Goal: Task Accomplishment & Management: Manage account settings

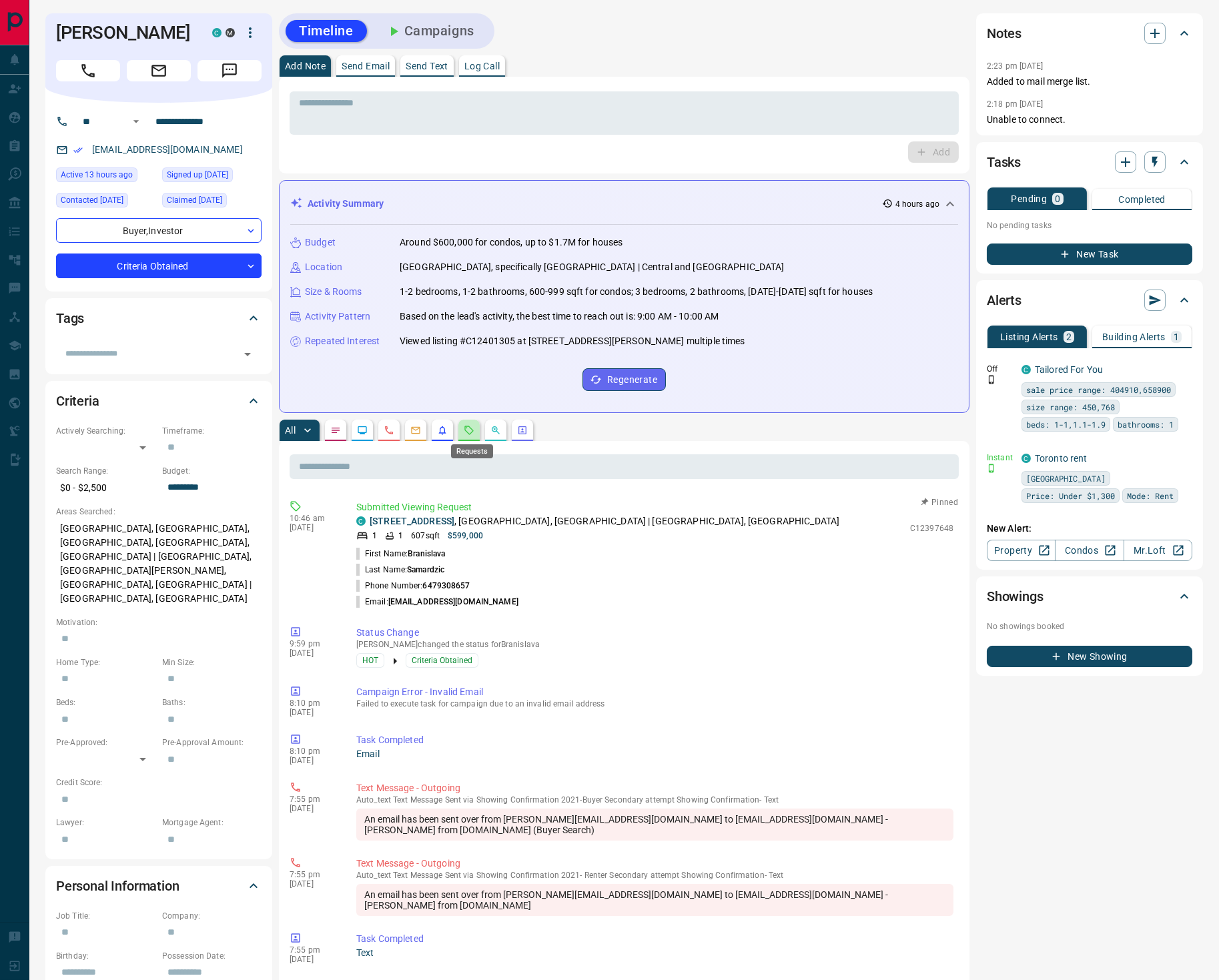
click at [475, 432] on icon "Requests" at bounding box center [469, 430] width 11 height 11
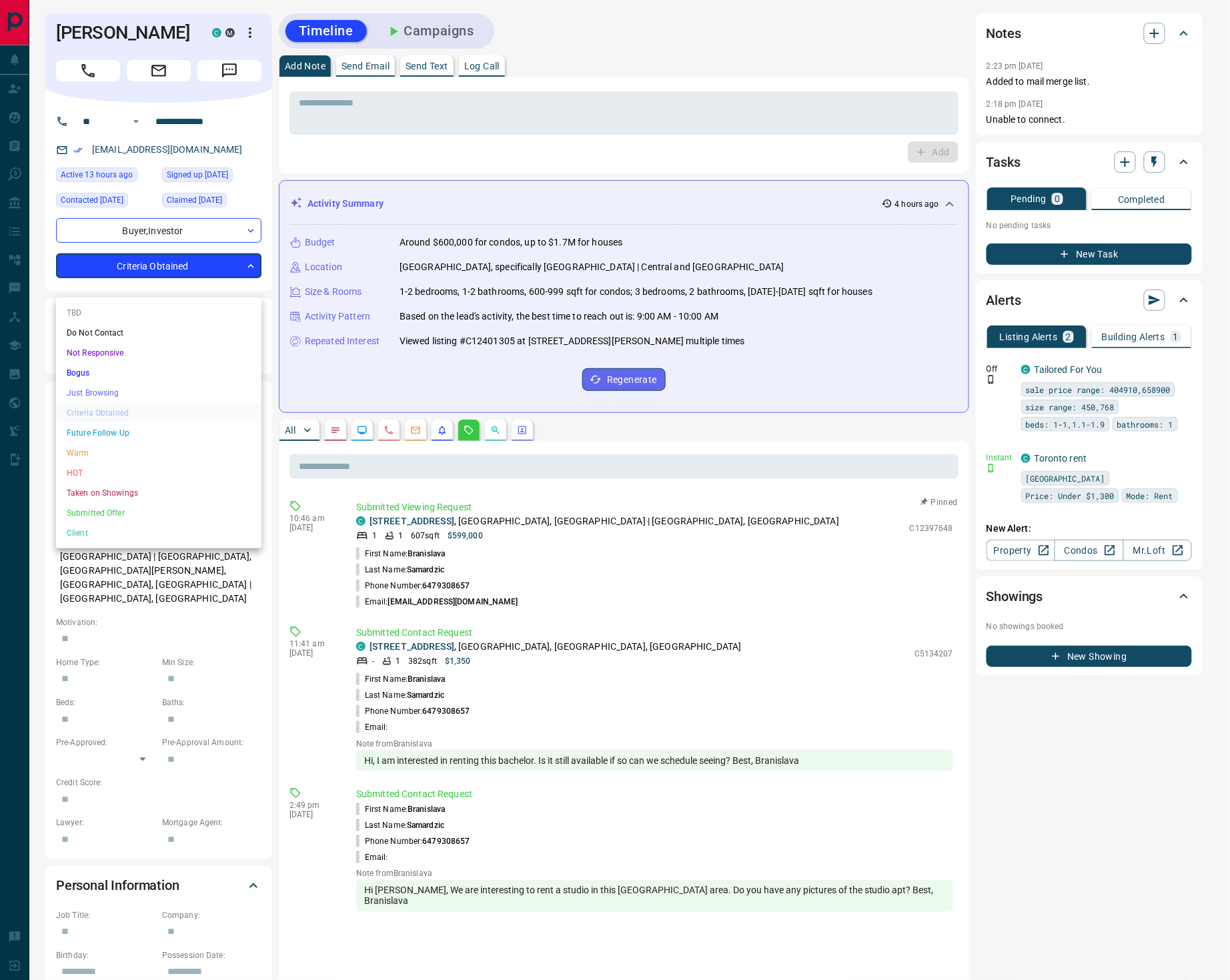
click at [141, 286] on body "**********" at bounding box center [615, 719] width 1230 height 1437
click at [119, 472] on li "HOT" at bounding box center [159, 473] width 205 height 20
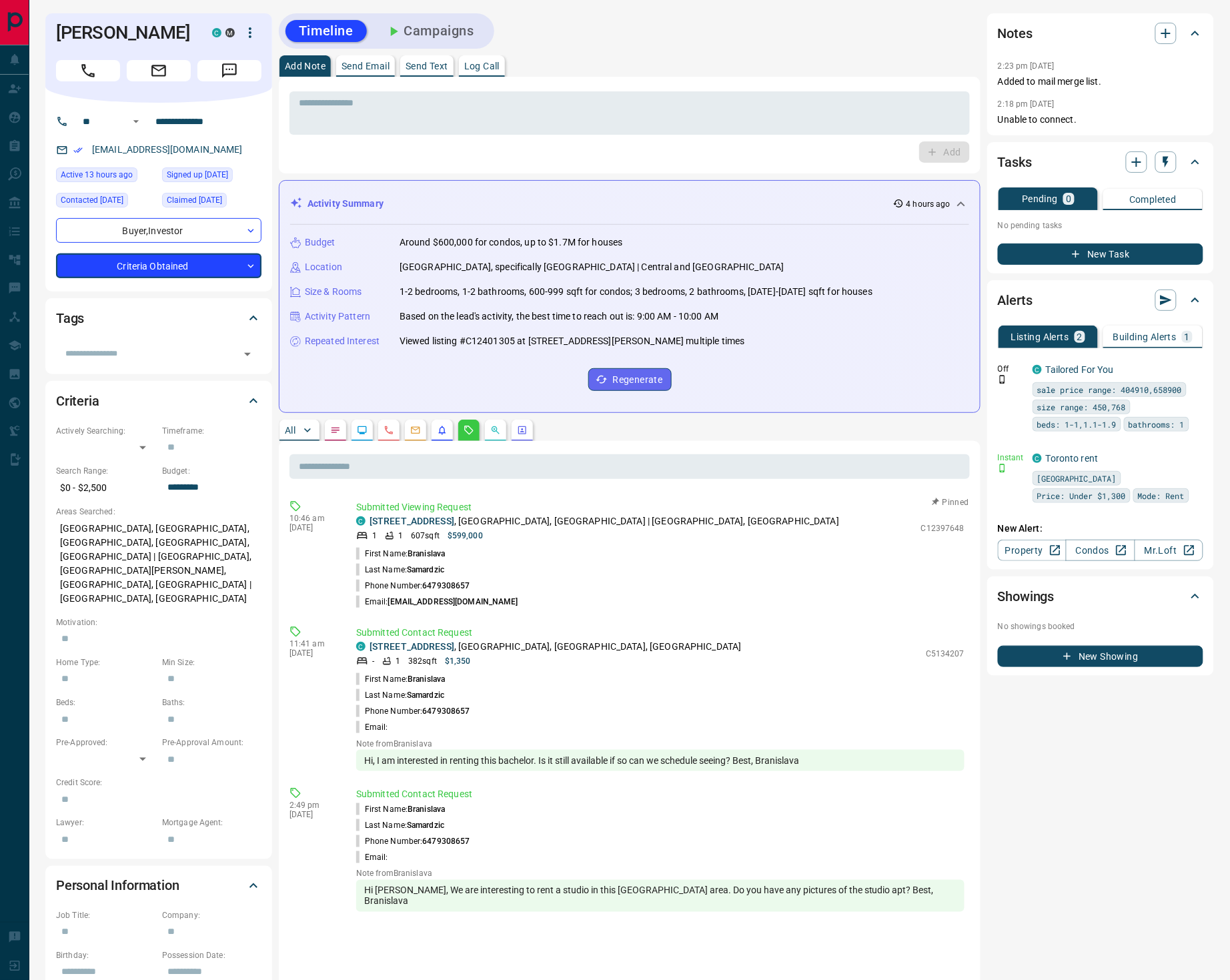
click at [146, 288] on body "**********" at bounding box center [615, 719] width 1230 height 1437
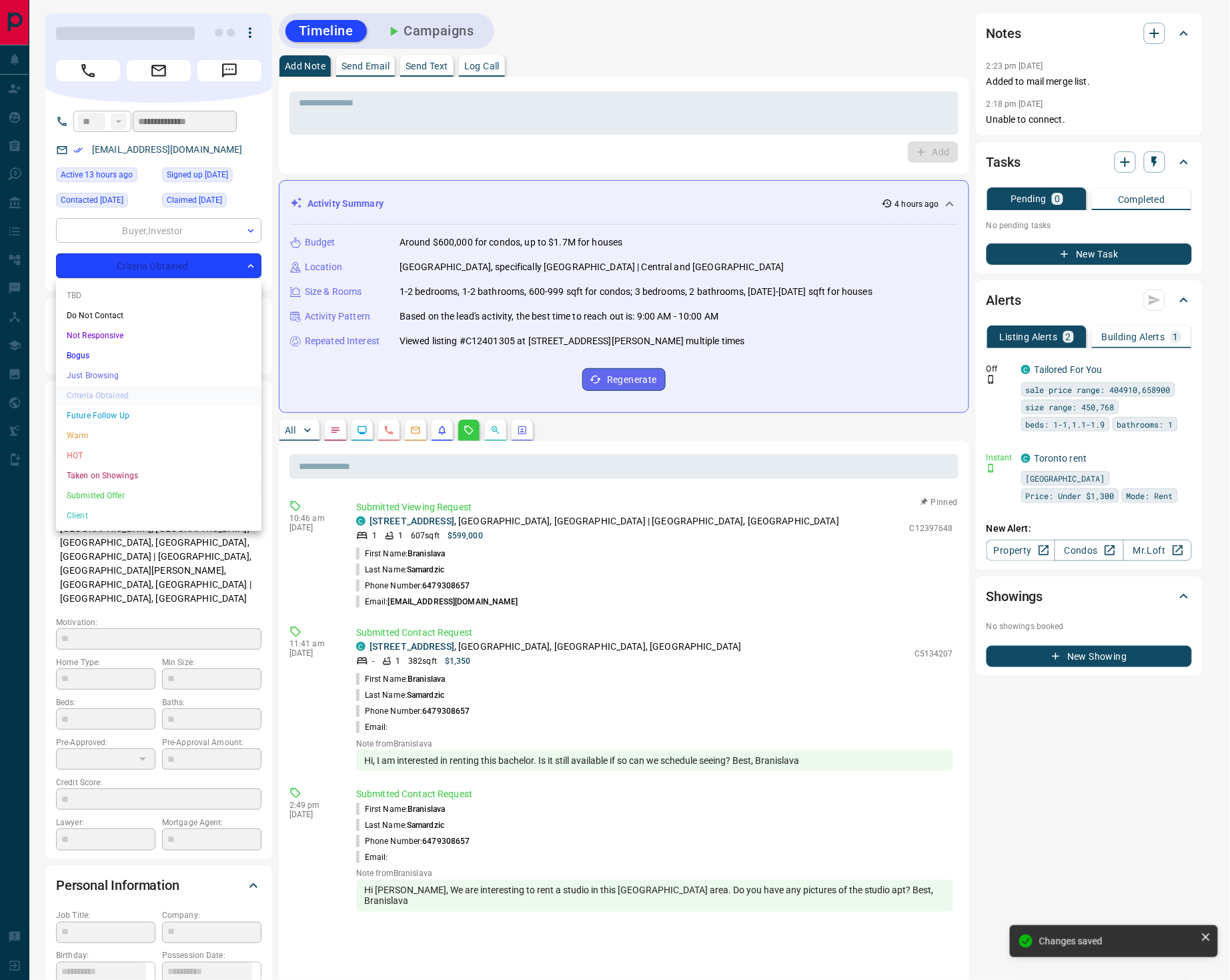
type input "*"
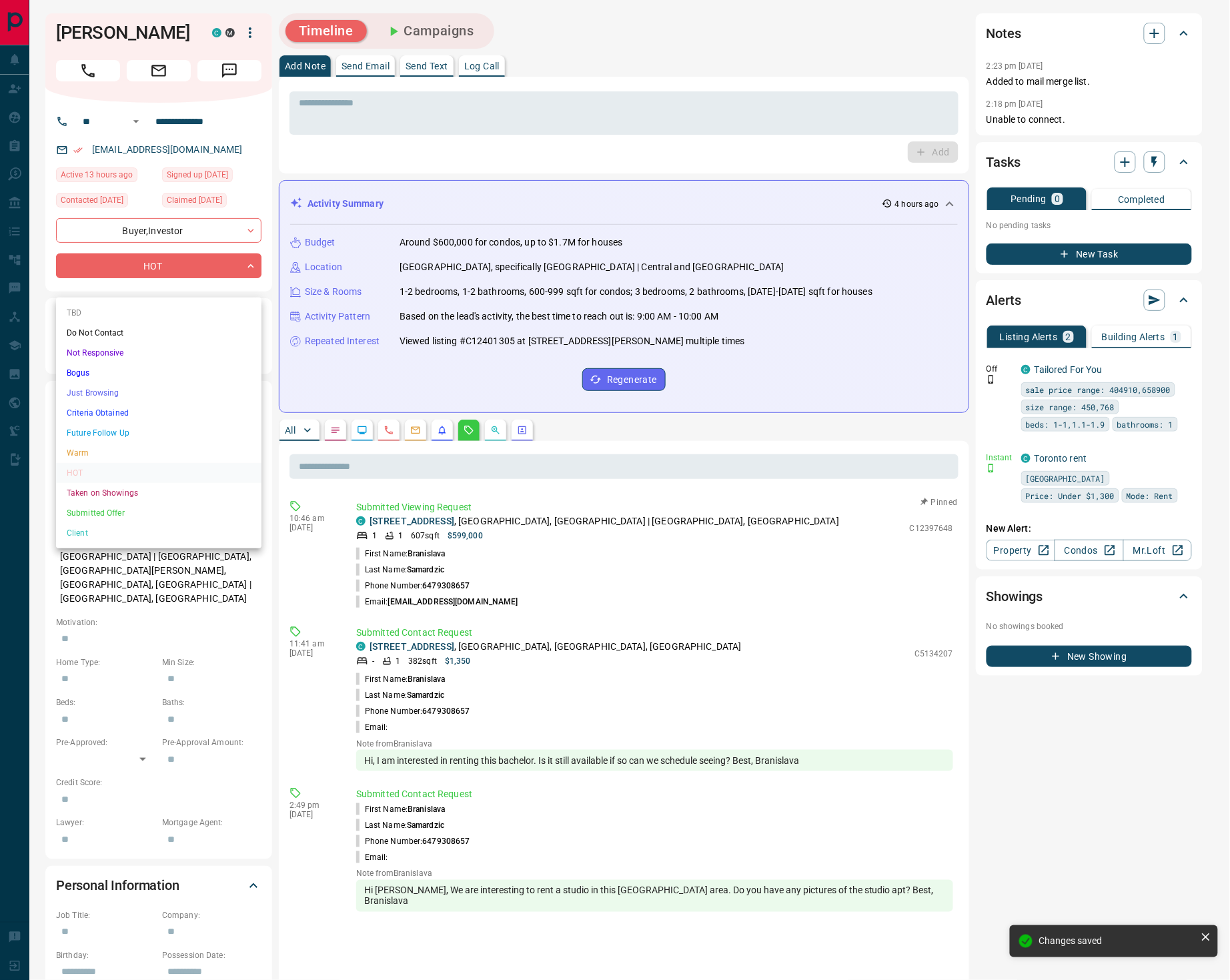
click at [99, 469] on ul "TBD Do Not Contact Not Responsive Bogus Just Browsing Criteria Obtained Future …" at bounding box center [159, 423] width 205 height 250
click at [239, 279] on div at bounding box center [615, 490] width 1230 height 980
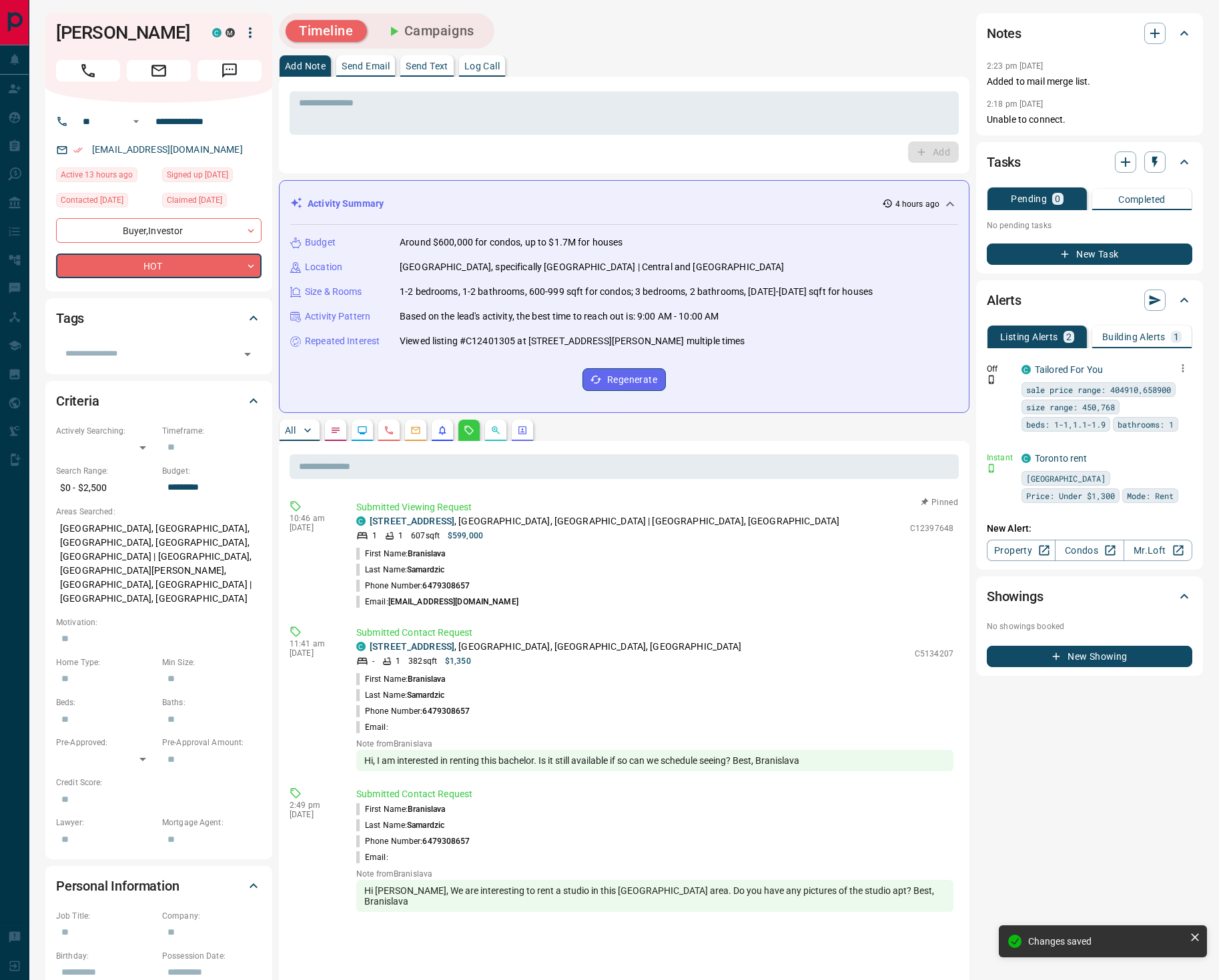
click at [1184, 365] on icon "button" at bounding box center [1182, 368] width 12 height 12
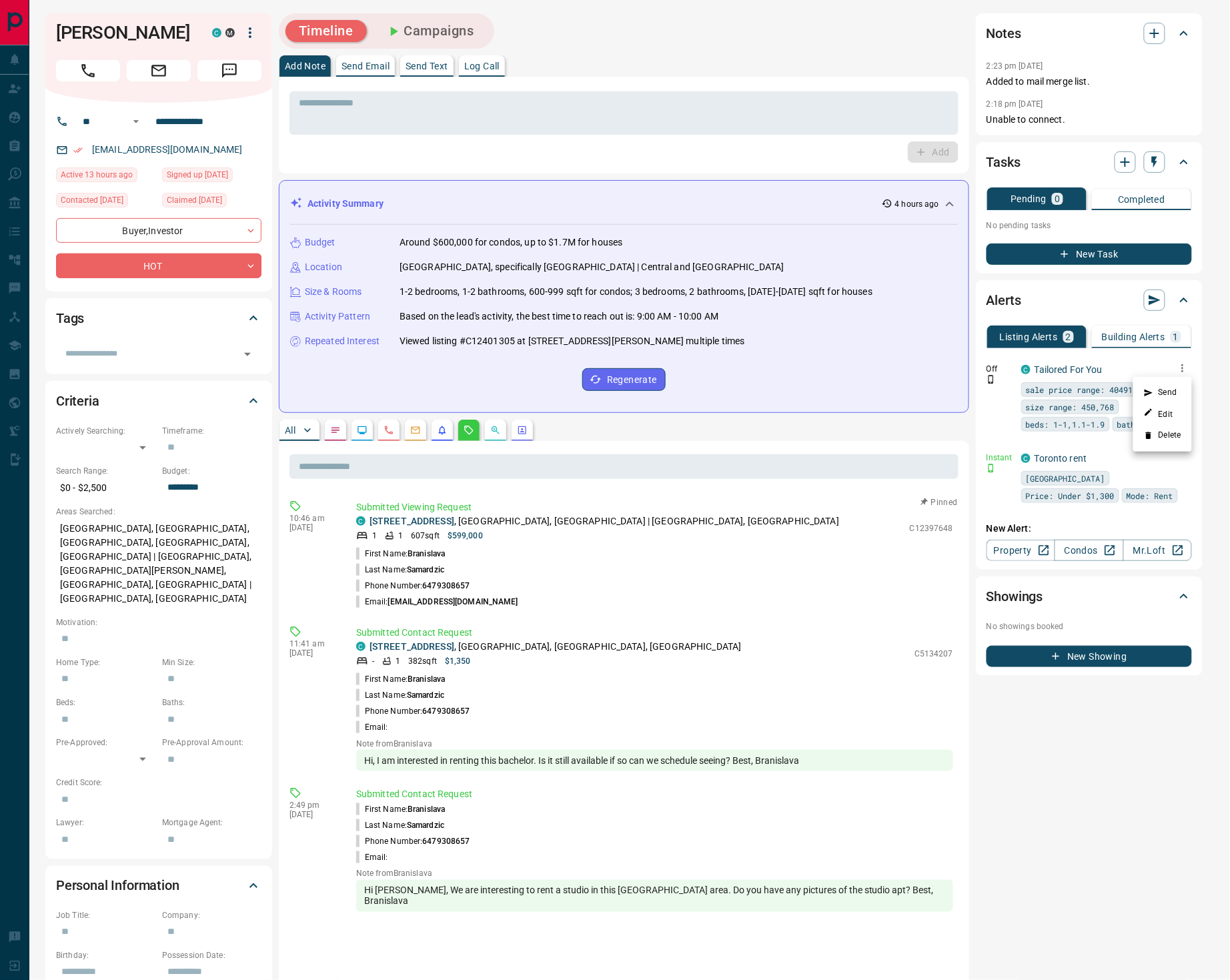
click at [1175, 433] on li "Delete" at bounding box center [1163, 436] width 59 height 22
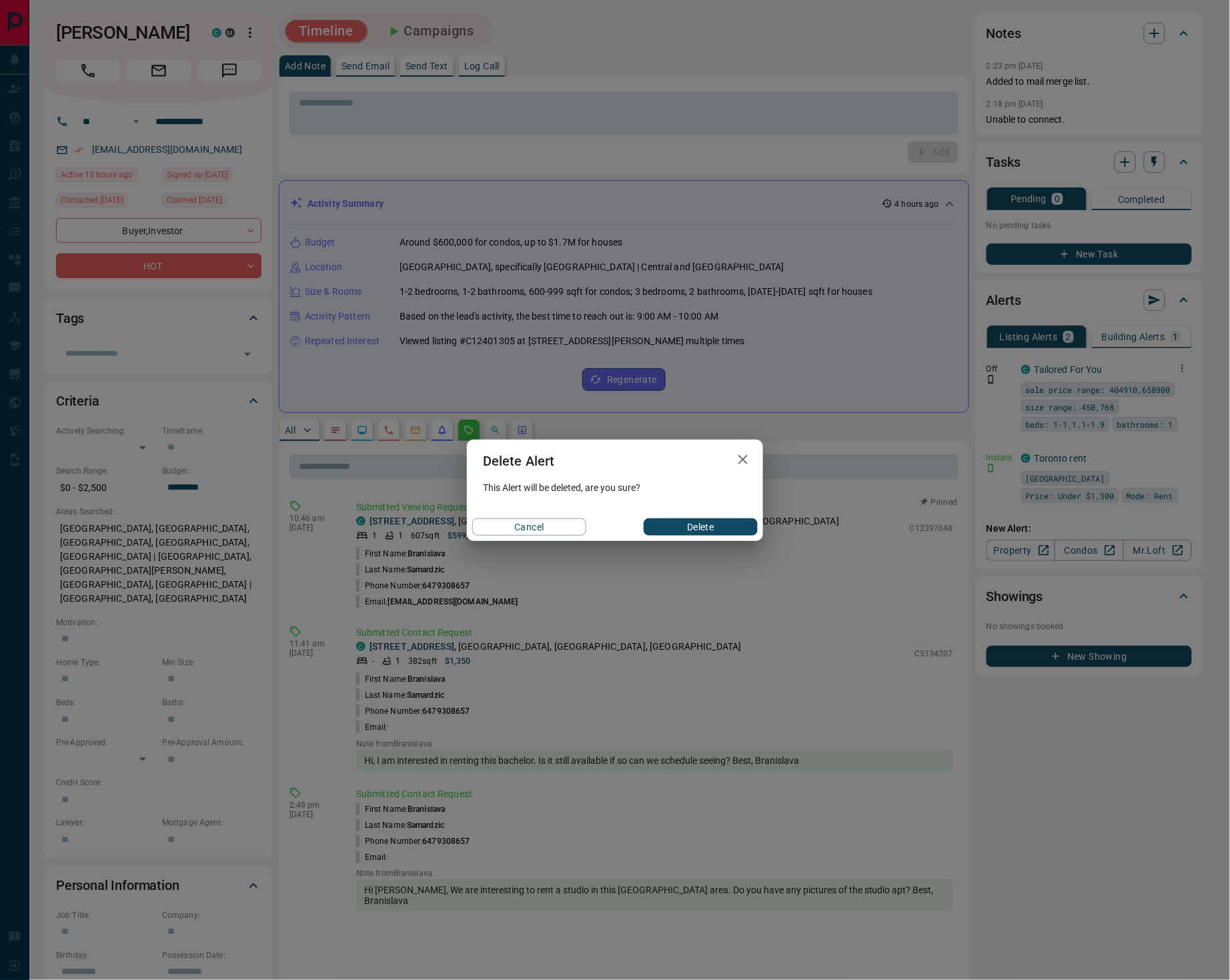
click at [687, 524] on button "Delete" at bounding box center [701, 526] width 114 height 17
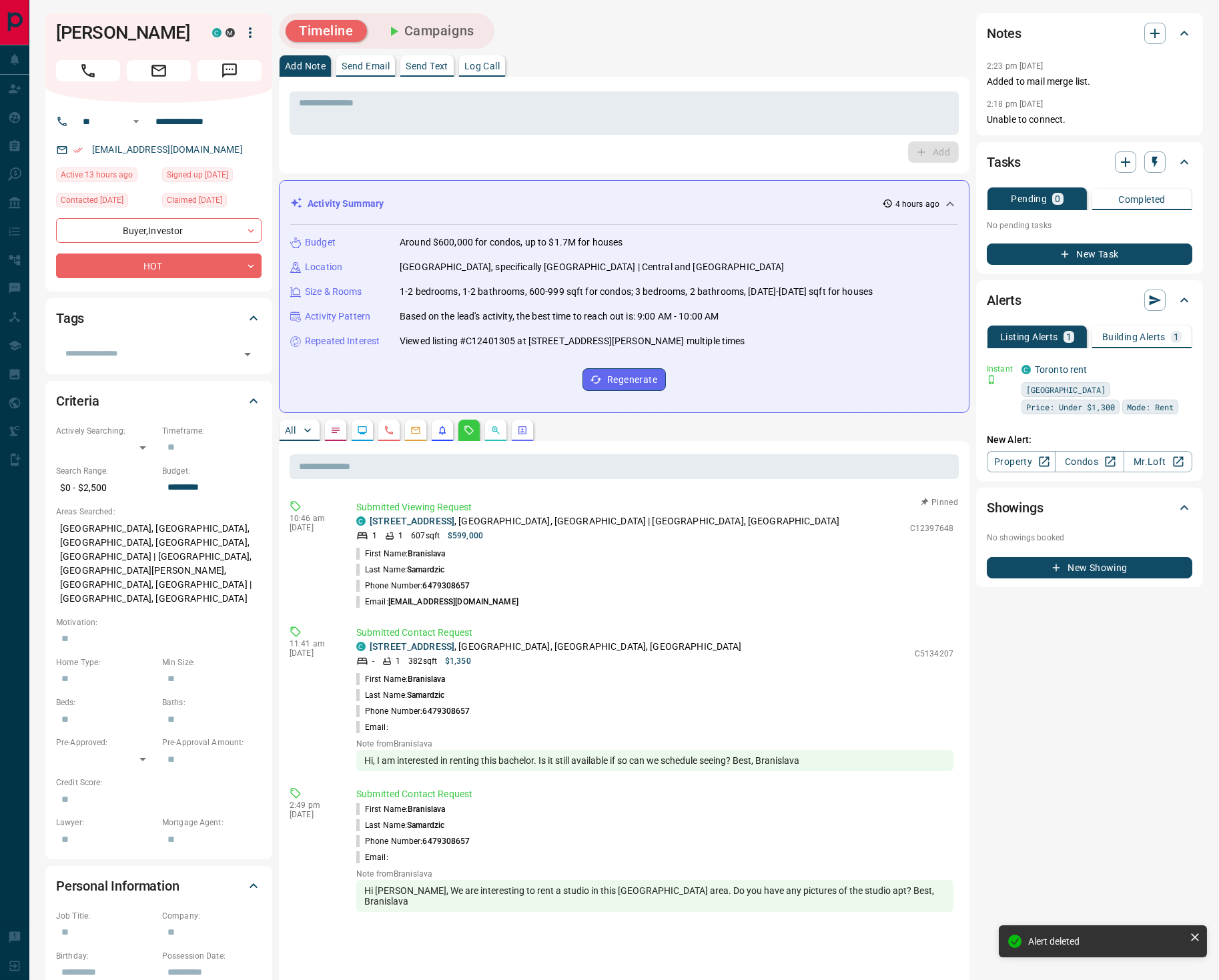
drag, startPoint x: 498, startPoint y: 70, endPoint x: 740, endPoint y: 83, distance: 242.3
click at [498, 70] on p "Log Call" at bounding box center [482, 66] width 35 height 9
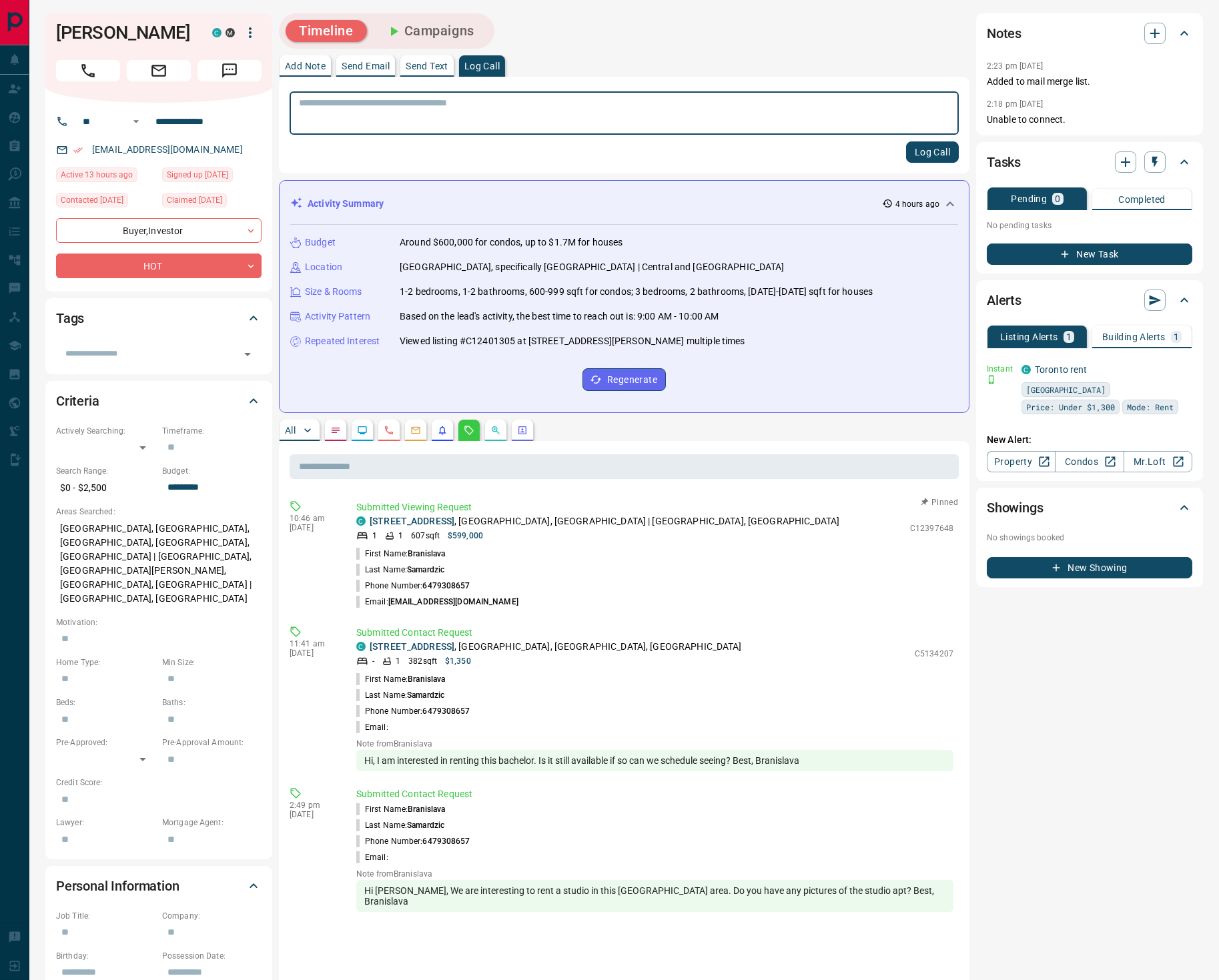
click at [942, 157] on button "Log Call" at bounding box center [932, 152] width 53 height 22
drag, startPoint x: 517, startPoint y: 597, endPoint x: 369, endPoint y: 550, distance: 155.3
click at [369, 550] on ul "First Name: [PERSON_NAME] Last Name: [PERSON_NAME] Phone Number: [PHONE_NUMBER]…" at bounding box center [654, 577] width 597 height 64
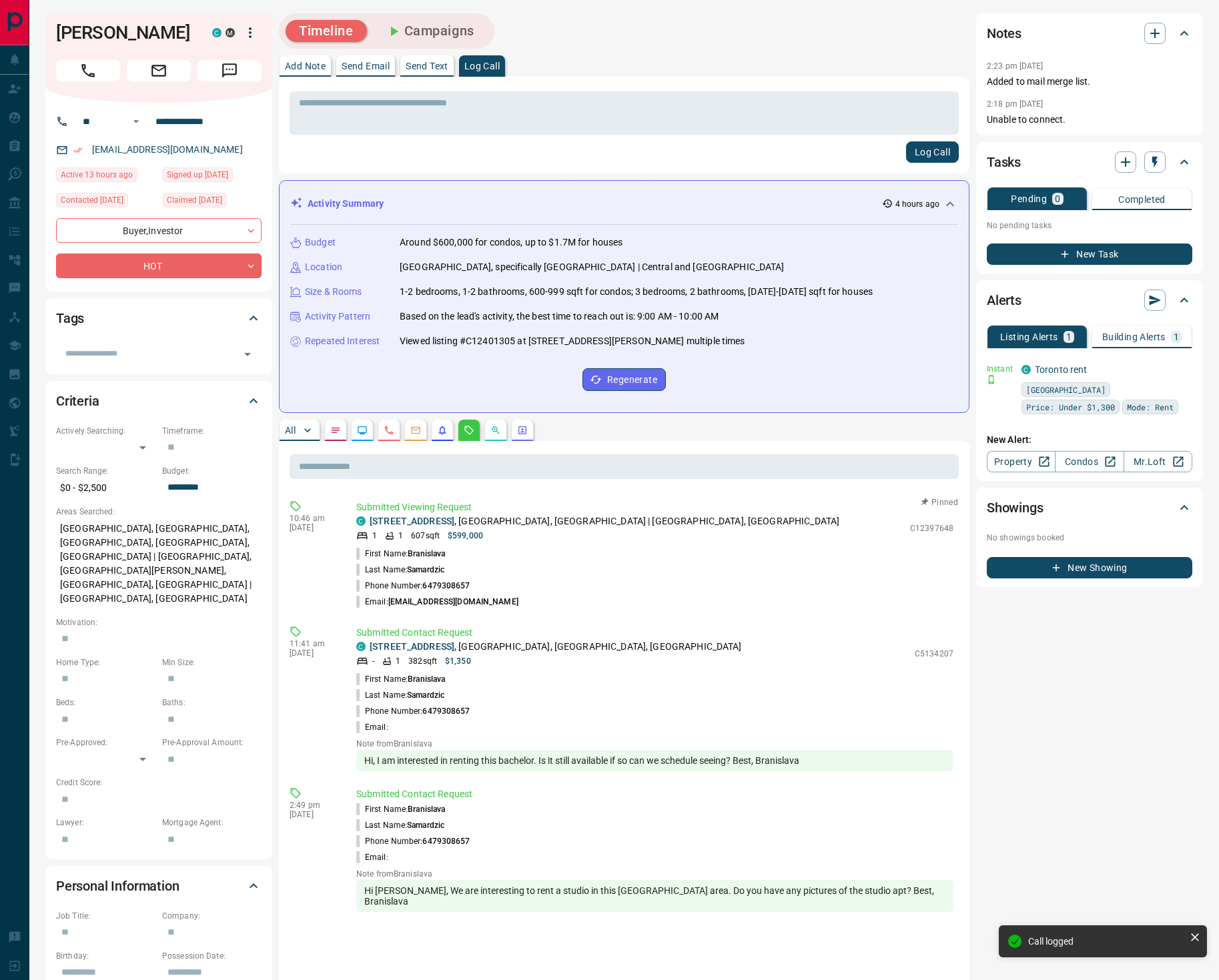
drag, startPoint x: 366, startPoint y: 549, endPoint x: 530, endPoint y: 603, distance: 172.7
click at [531, 603] on ul "First Name: [PERSON_NAME] Last Name: [PERSON_NAME] Phone Number: [PHONE_NUMBER]…" at bounding box center [654, 577] width 597 height 64
copy ul "First Name: [PERSON_NAME] Last Name: [PERSON_NAME] Phone Number: [PHONE_NUMBER]…"
click at [1154, 32] on icon "button" at bounding box center [1155, 34] width 16 height 16
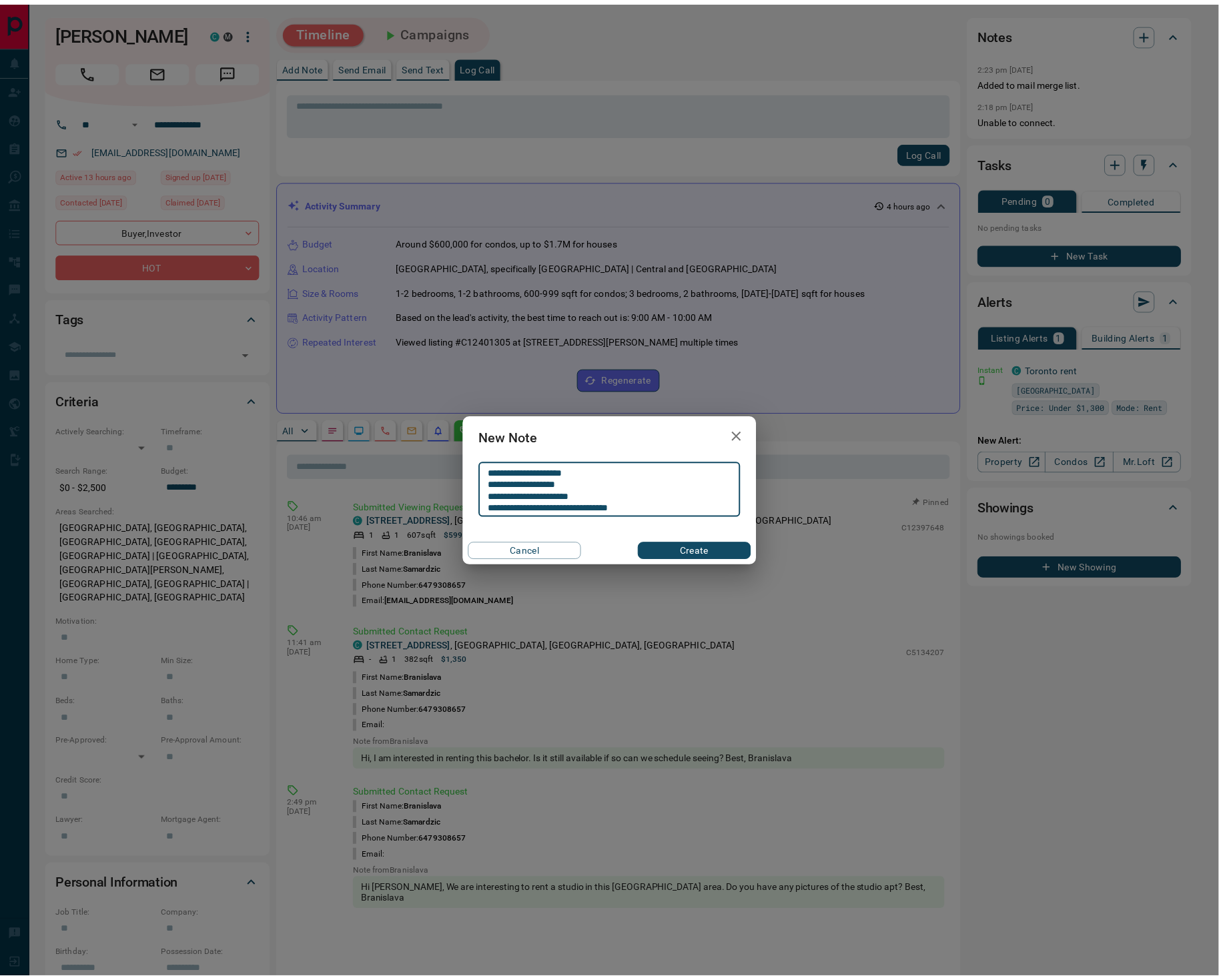
scroll to position [1, 0]
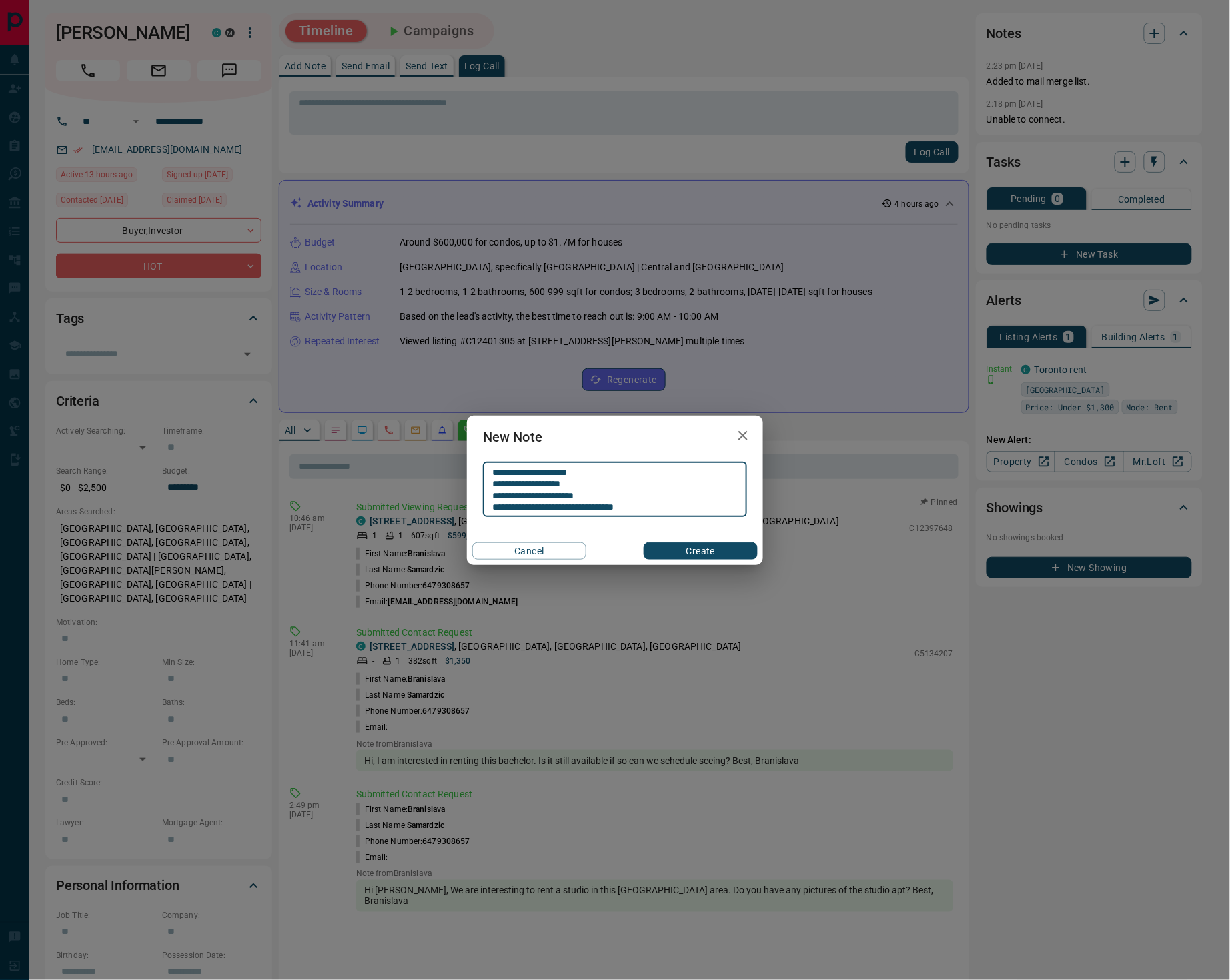
type textarea "**********"
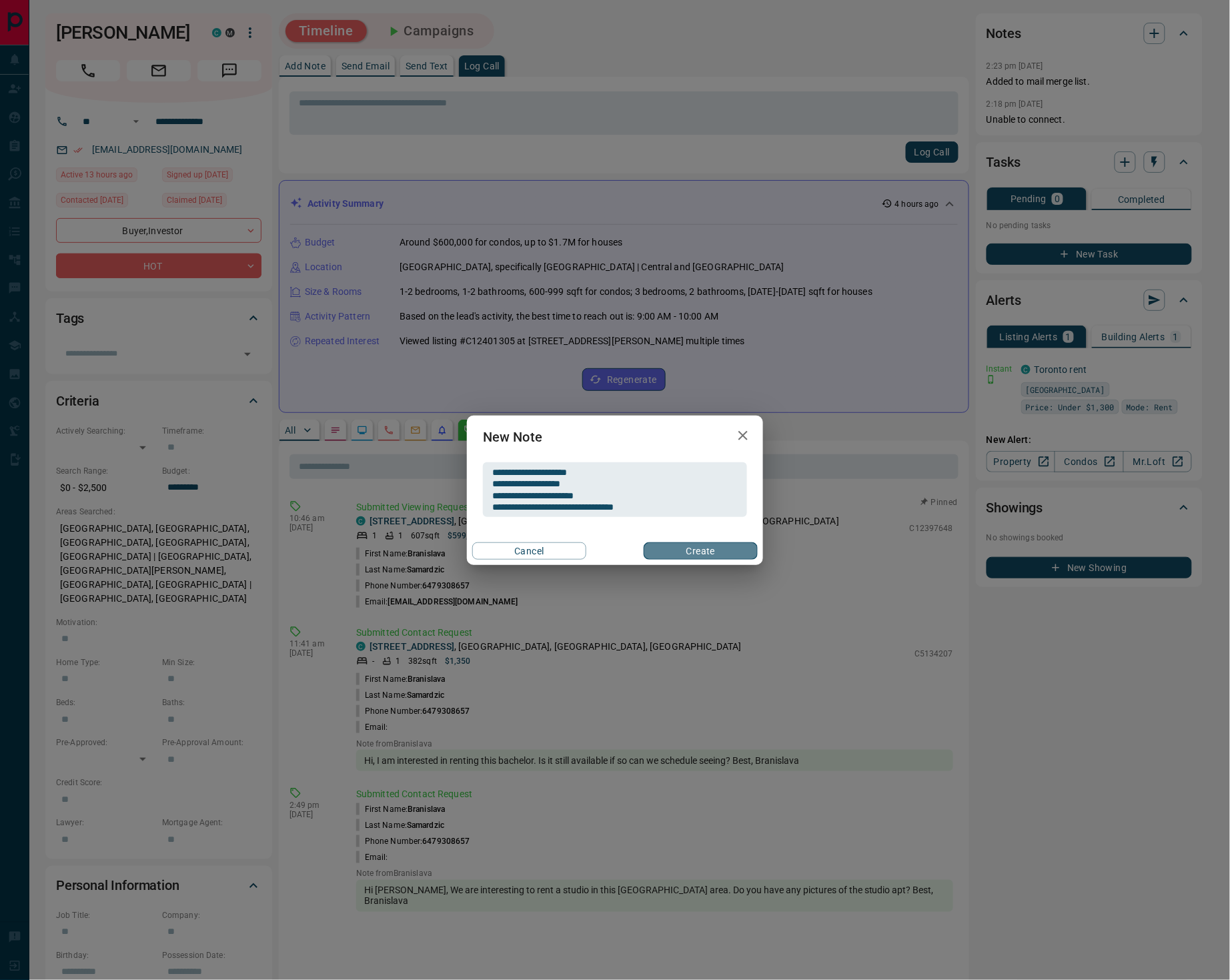
click at [682, 550] on button "Create" at bounding box center [701, 550] width 114 height 17
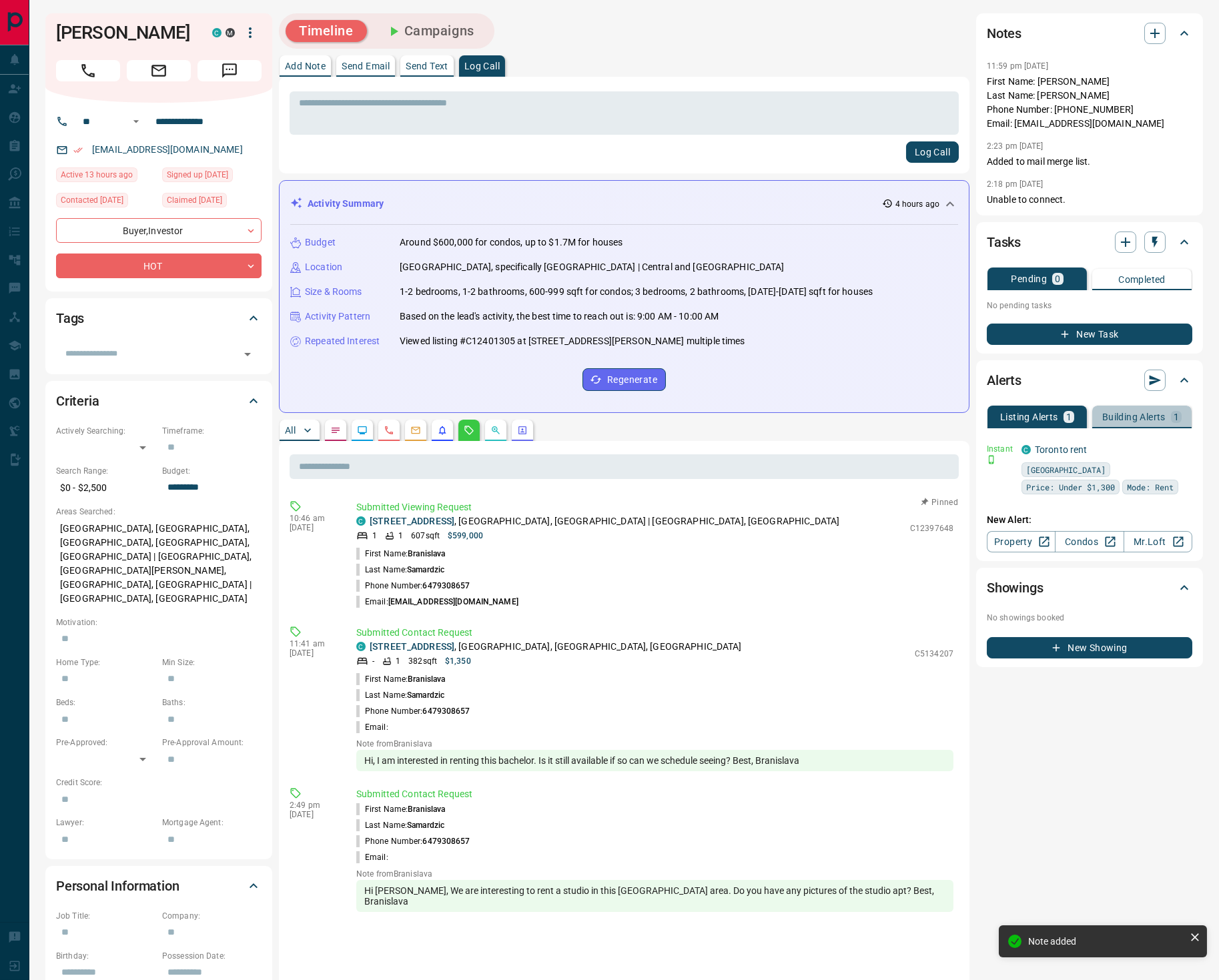
click at [1126, 416] on p "Building Alerts" at bounding box center [1134, 416] width 64 height 9
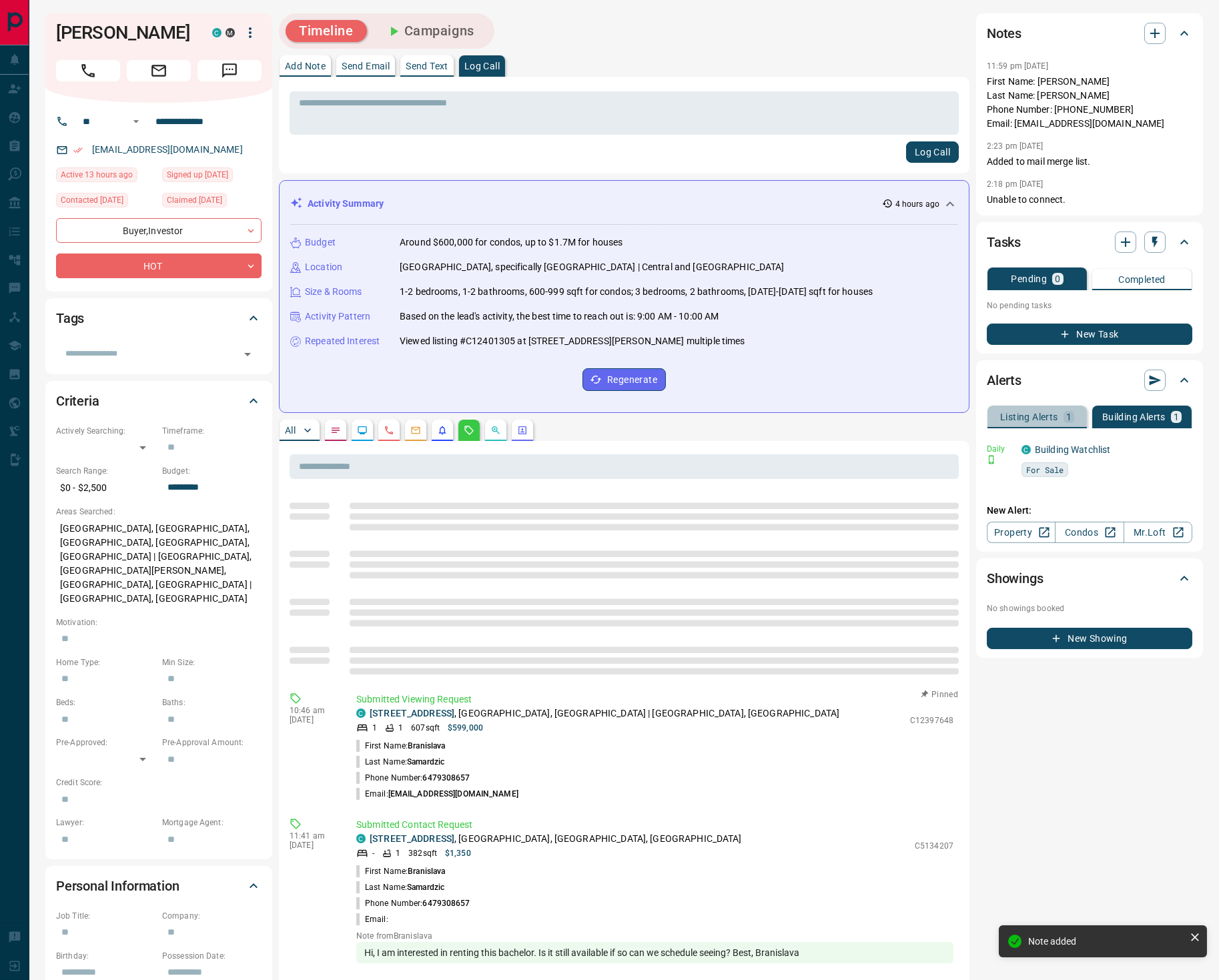
drag, startPoint x: 1040, startPoint y: 413, endPoint x: 1042, endPoint y: 421, distance: 8.2
click at [1040, 413] on p "Listing Alerts" at bounding box center [1029, 416] width 58 height 9
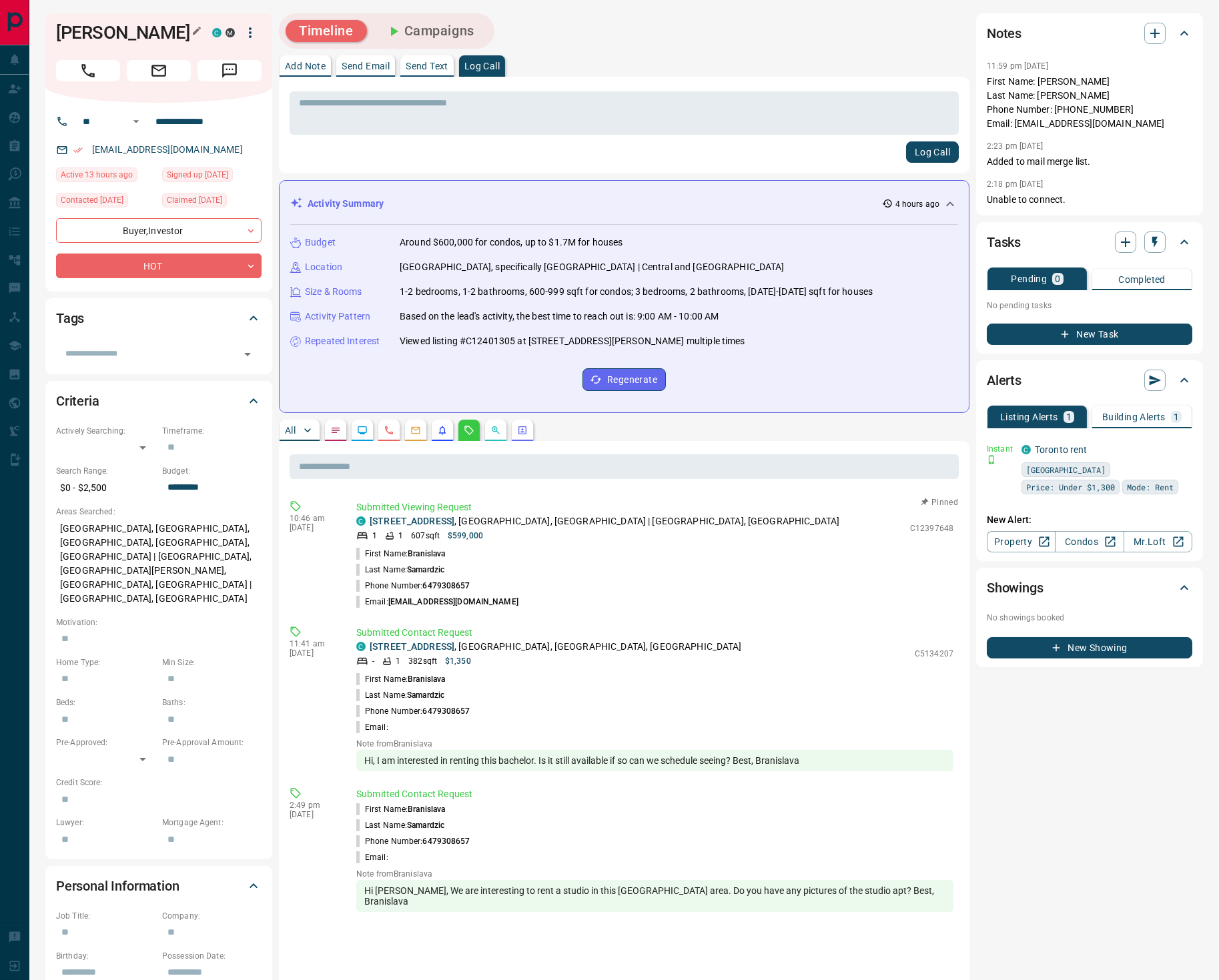
click at [64, 26] on h1 "[PERSON_NAME]" at bounding box center [124, 33] width 136 height 22
drag, startPoint x: 55, startPoint y: 24, endPoint x: 136, endPoint y: 30, distance: 81.2
click at [135, 29] on h1 "[PERSON_NAME]" at bounding box center [124, 33] width 136 height 22
copy h1 "Branislava"
click at [1151, 412] on p "Building Alerts" at bounding box center [1134, 416] width 64 height 9
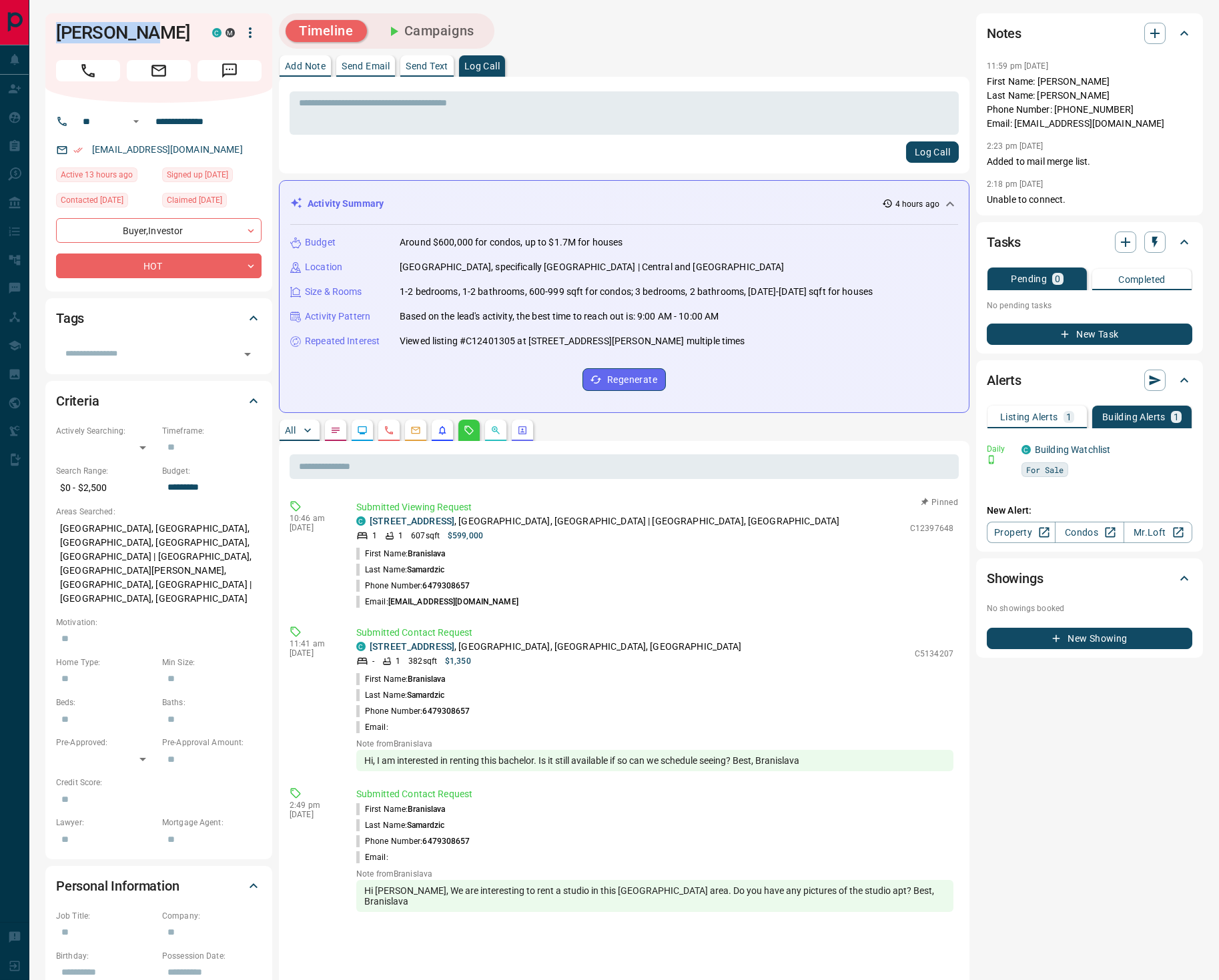
click at [1024, 414] on p "Listing Alerts" at bounding box center [1029, 416] width 58 height 9
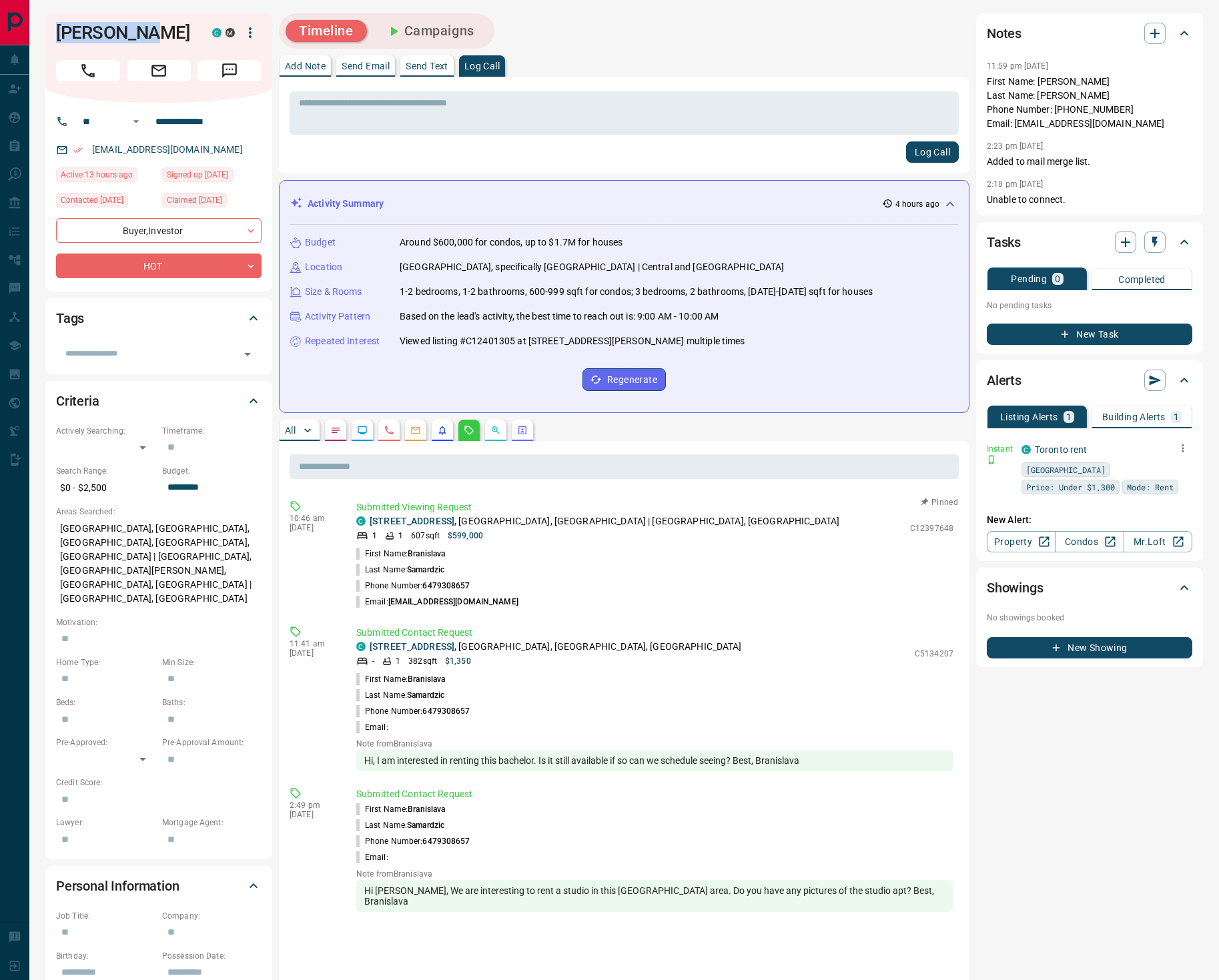
click at [1179, 446] on icon "button" at bounding box center [1182, 447] width 12 height 12
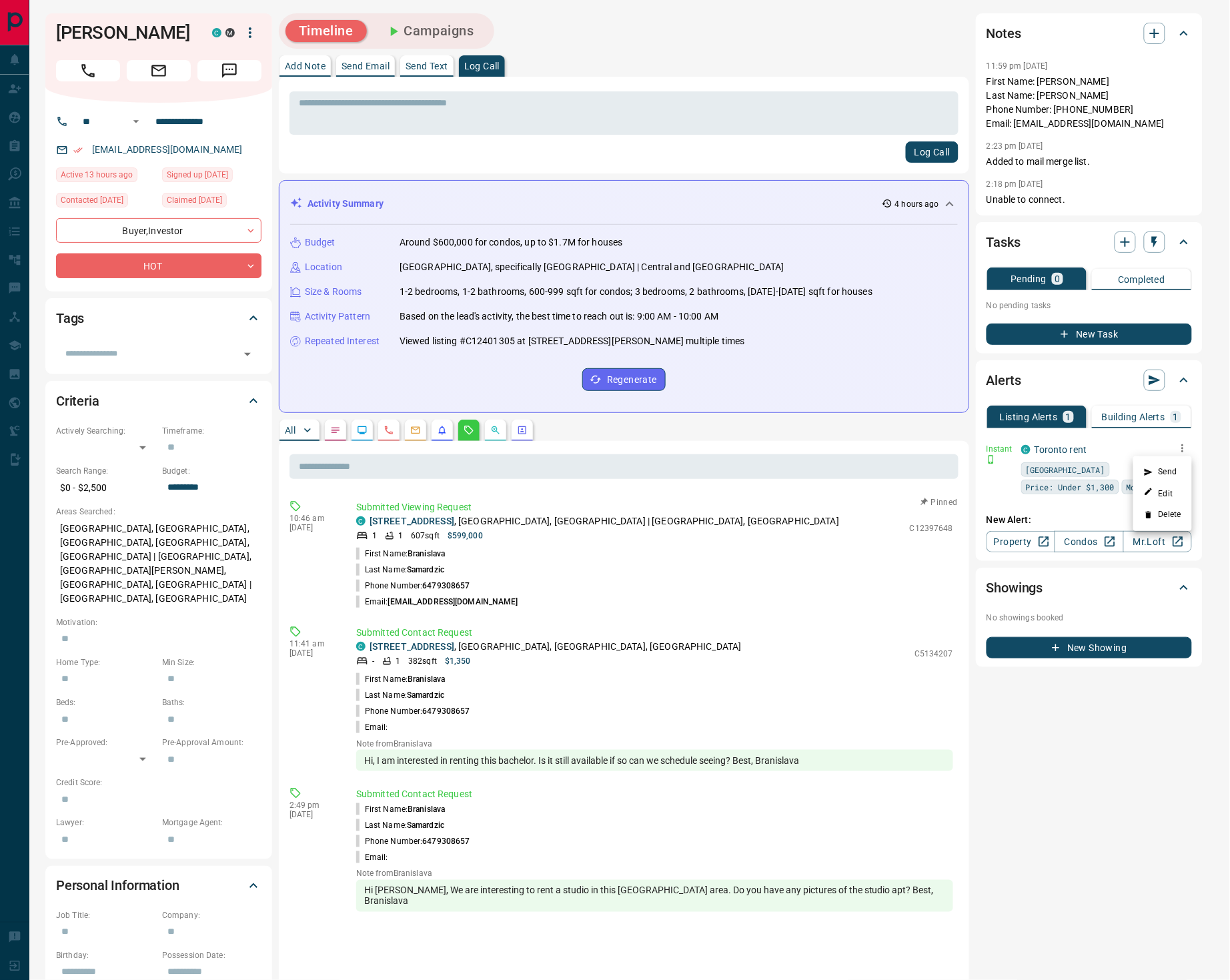
drag, startPoint x: 1104, startPoint y: 503, endPoint x: 1096, endPoint y: 505, distance: 8.2
click at [1104, 505] on div at bounding box center [615, 490] width 1230 height 980
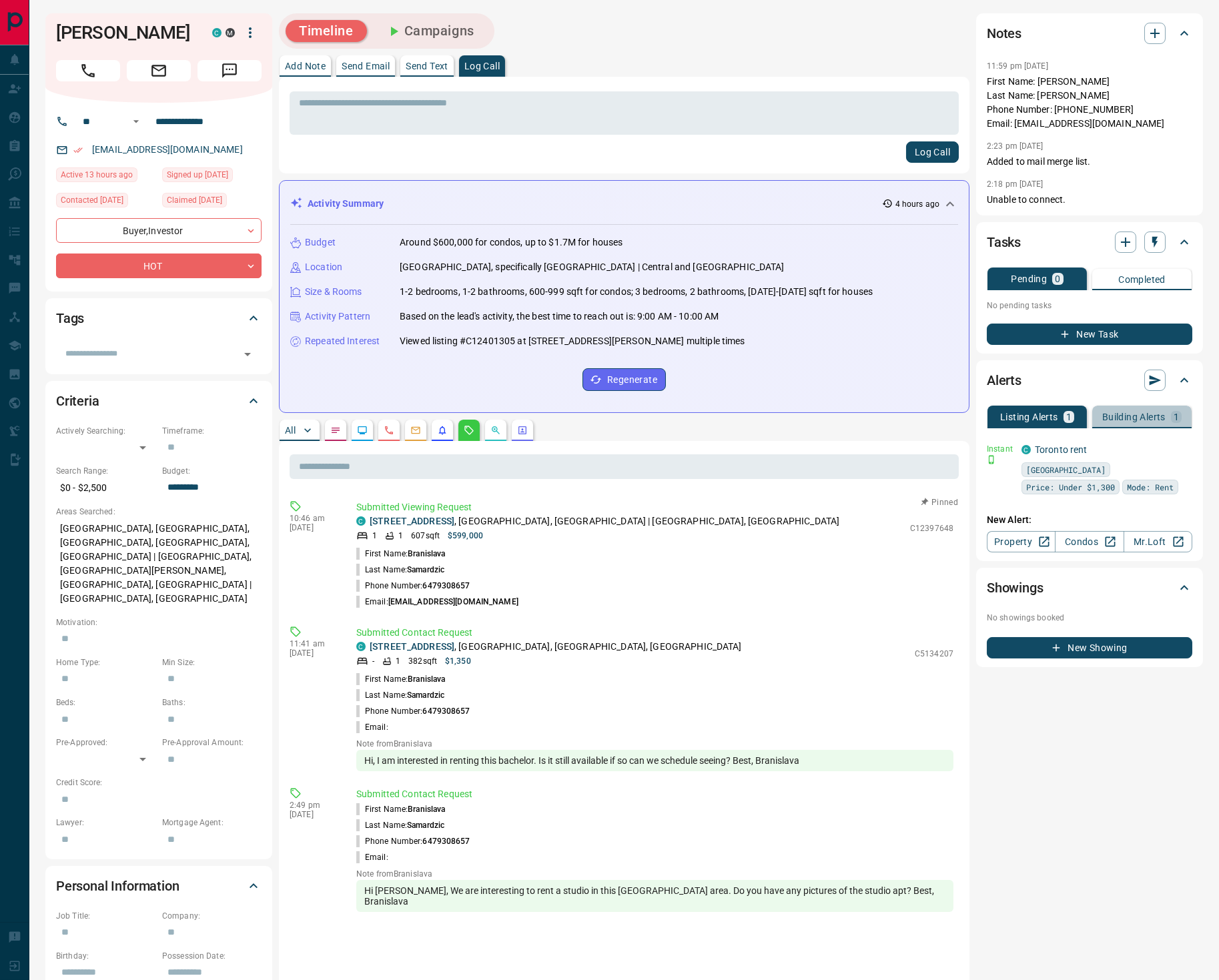
click at [1139, 412] on p "Building Alerts" at bounding box center [1134, 416] width 64 height 9
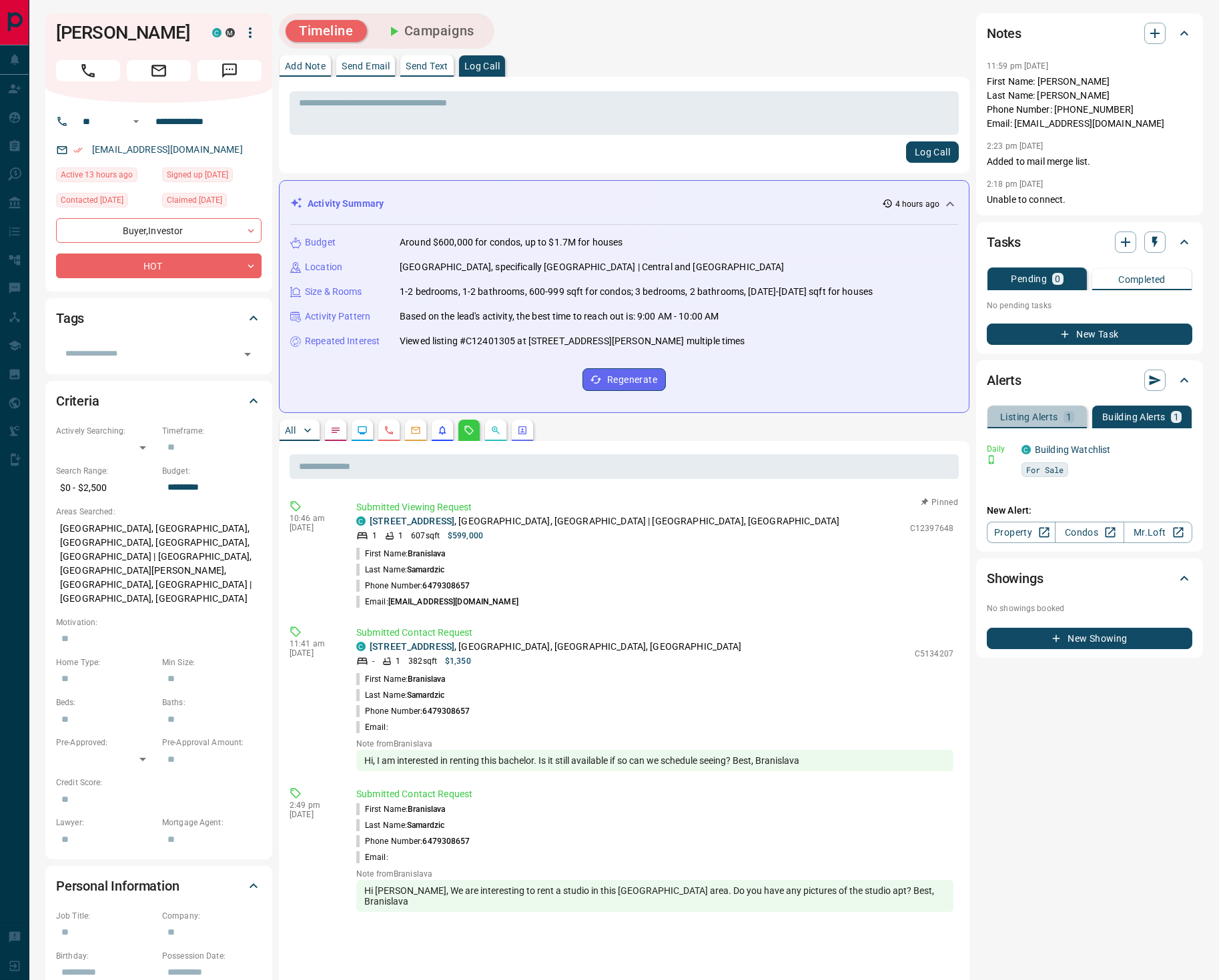
click at [1046, 412] on p "Listing Alerts" at bounding box center [1029, 416] width 58 height 9
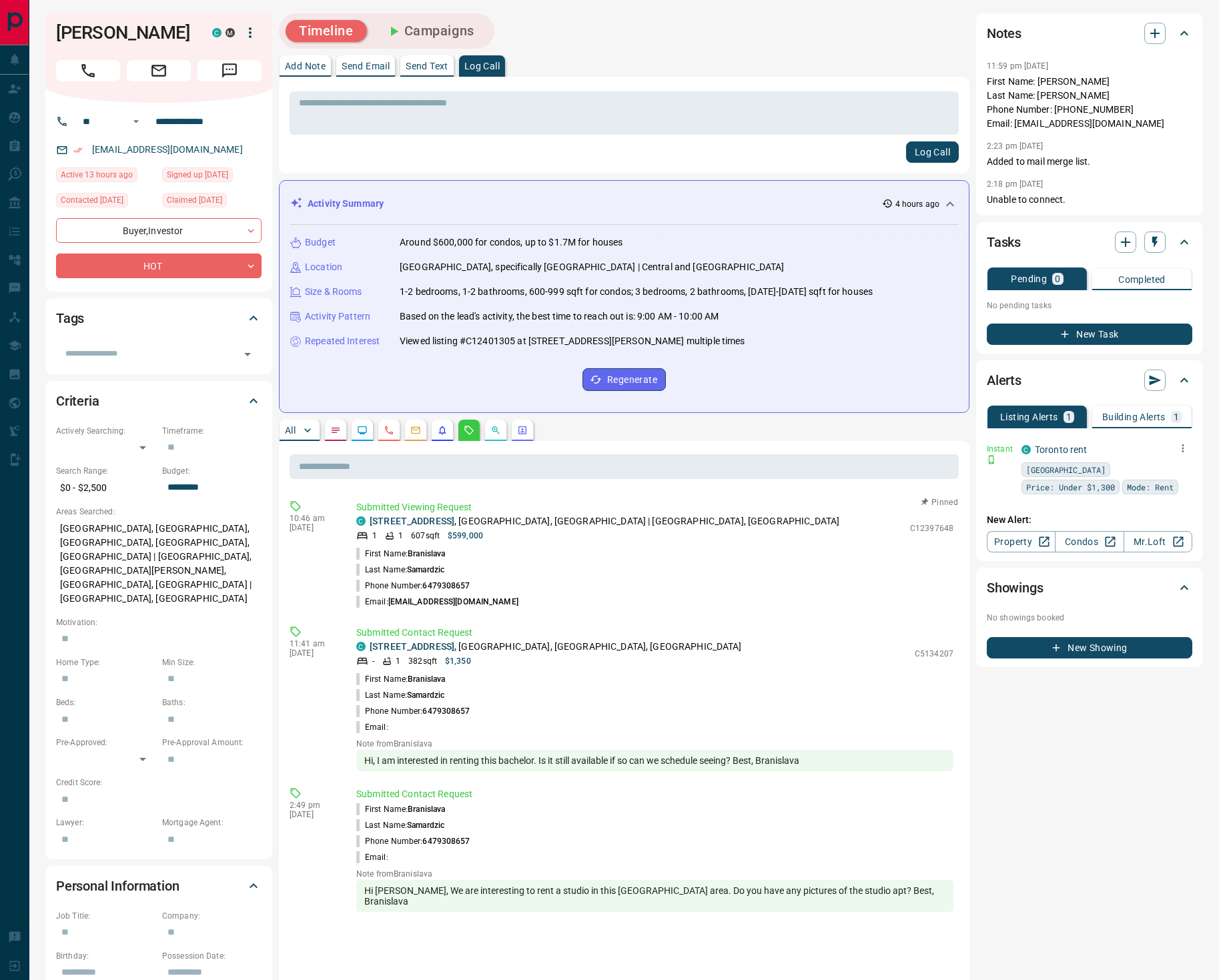
click at [1181, 446] on icon "button" at bounding box center [1182, 447] width 12 height 12
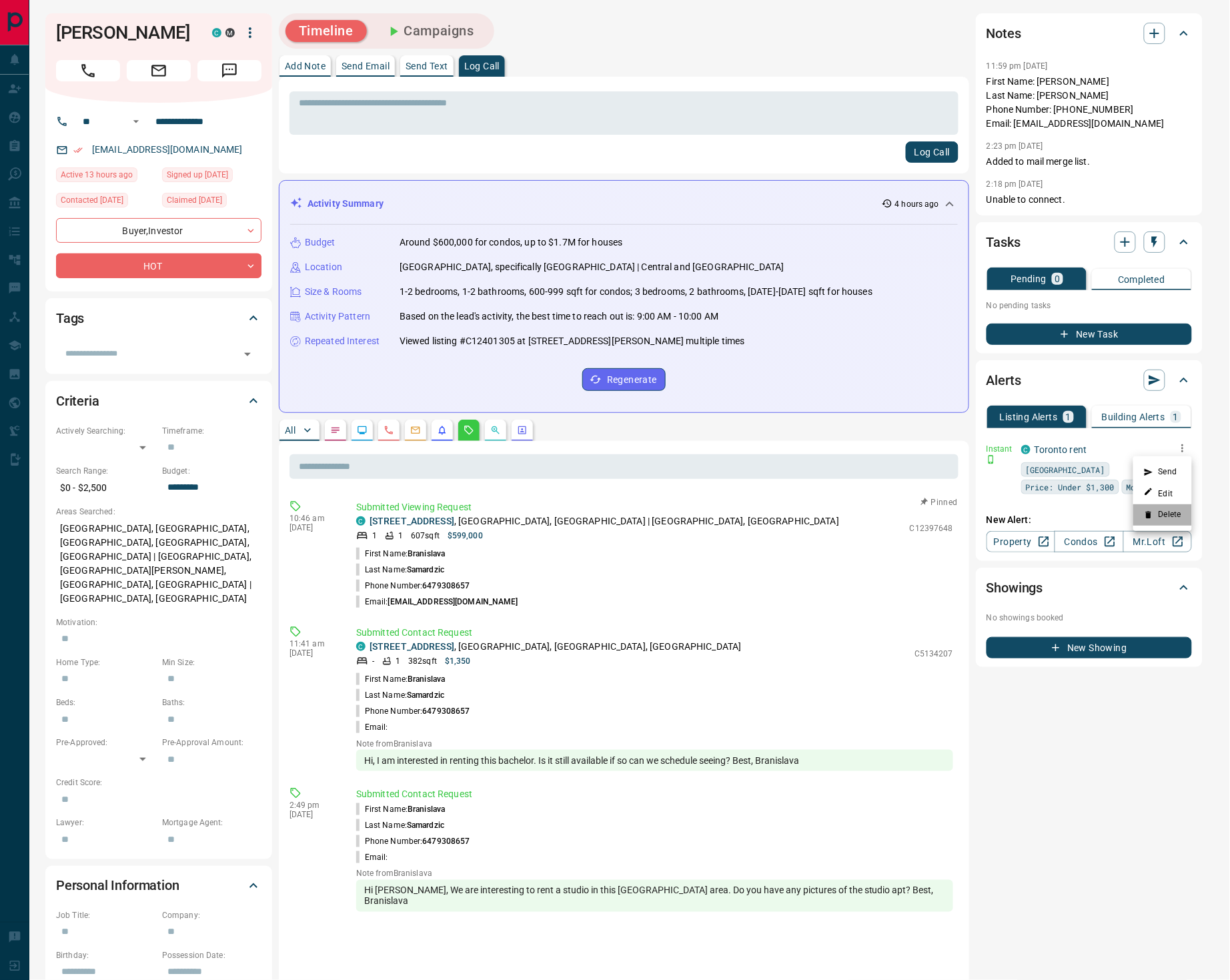
click at [1157, 519] on li "Delete" at bounding box center [1163, 515] width 59 height 22
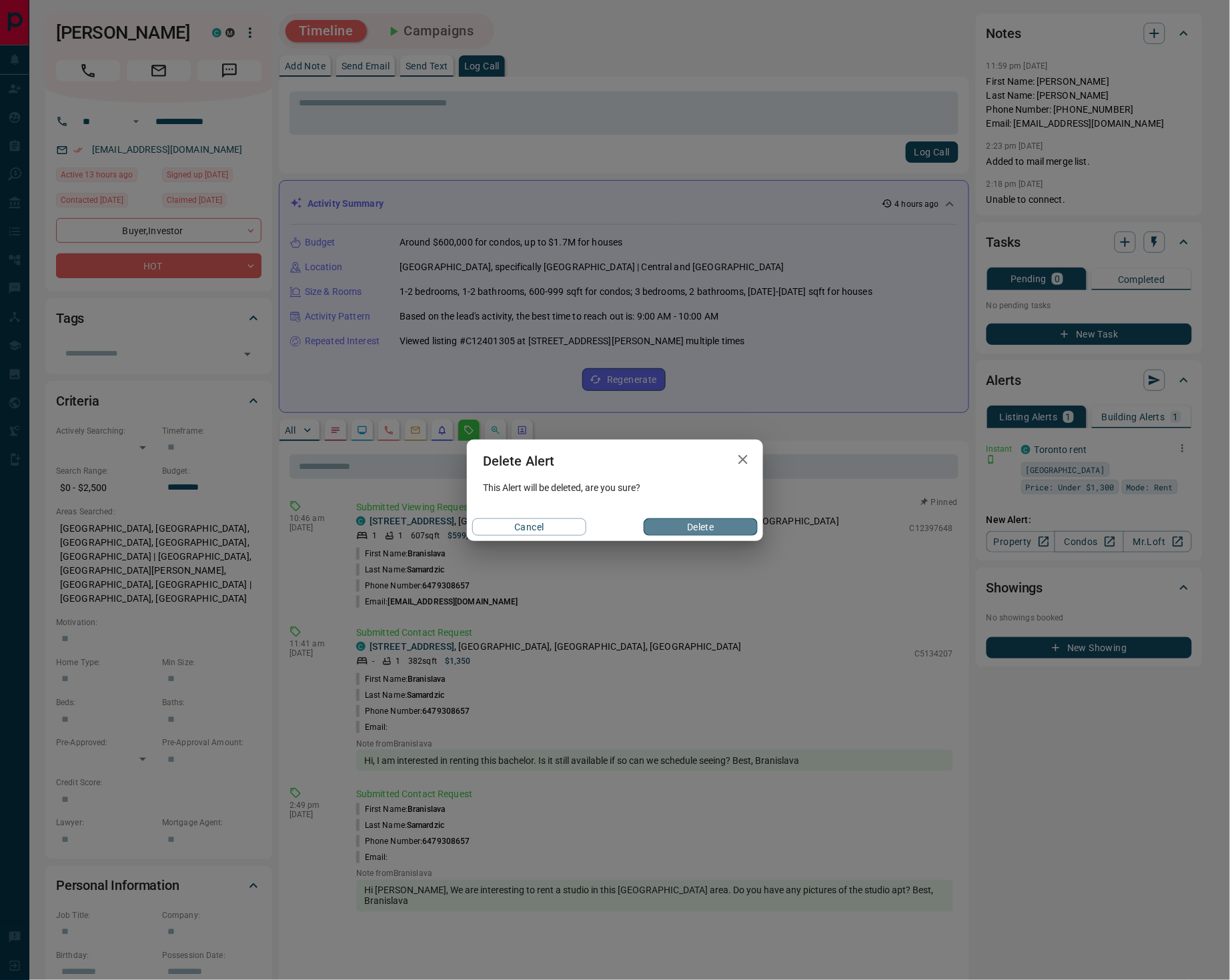
click at [727, 528] on button "Delete" at bounding box center [701, 526] width 114 height 17
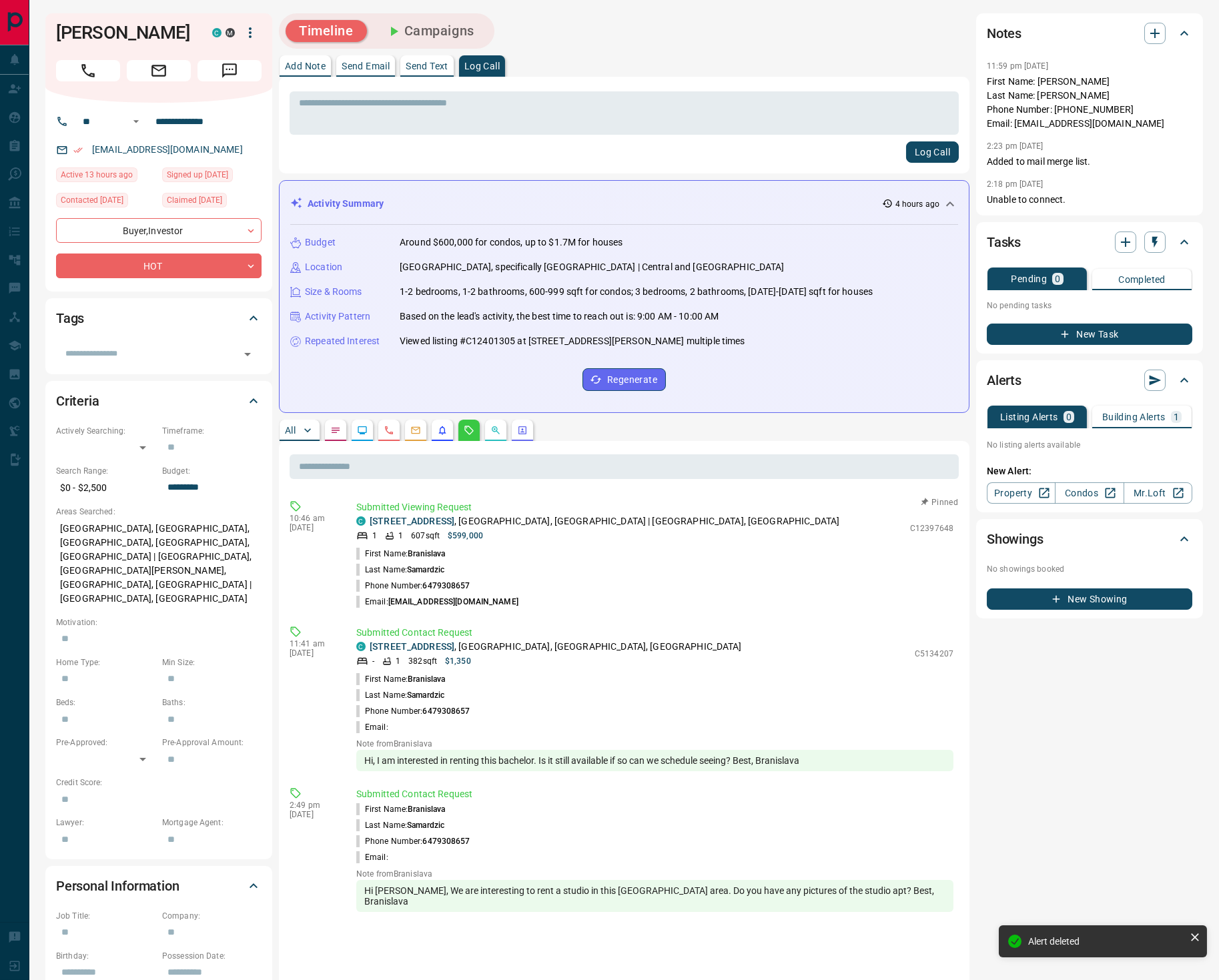
click at [1111, 414] on p "Building Alerts" at bounding box center [1134, 416] width 64 height 9
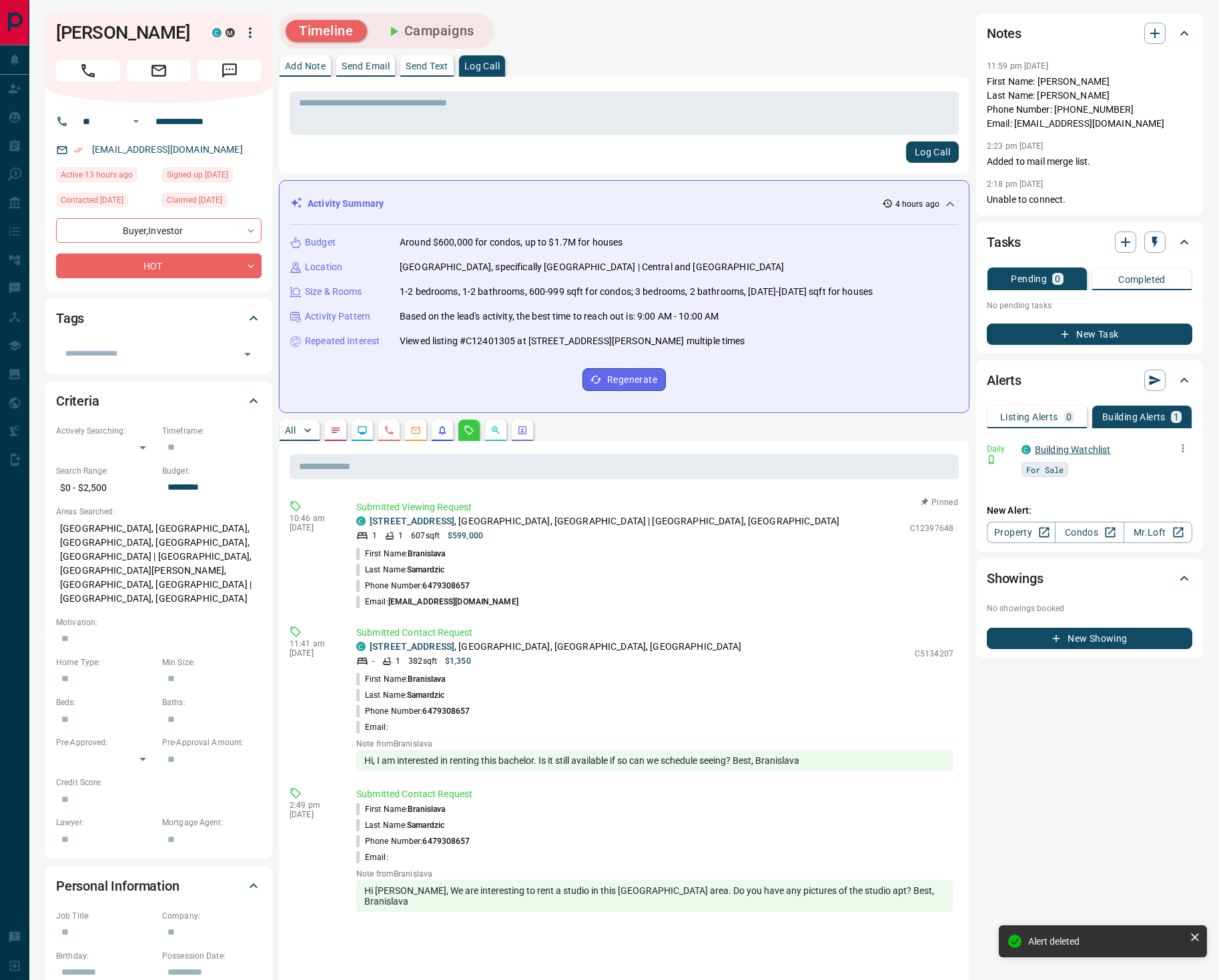
click at [1098, 451] on link "Building Watchlist" at bounding box center [1072, 449] width 75 height 11
drag, startPoint x: 56, startPoint y: 27, endPoint x: 126, endPoint y: 39, distance: 71.0
click at [152, 44] on h1 "[PERSON_NAME]" at bounding box center [124, 33] width 136 height 22
copy h1 "[PERSON_NAME]"
